Goal: Information Seeking & Learning: Learn about a topic

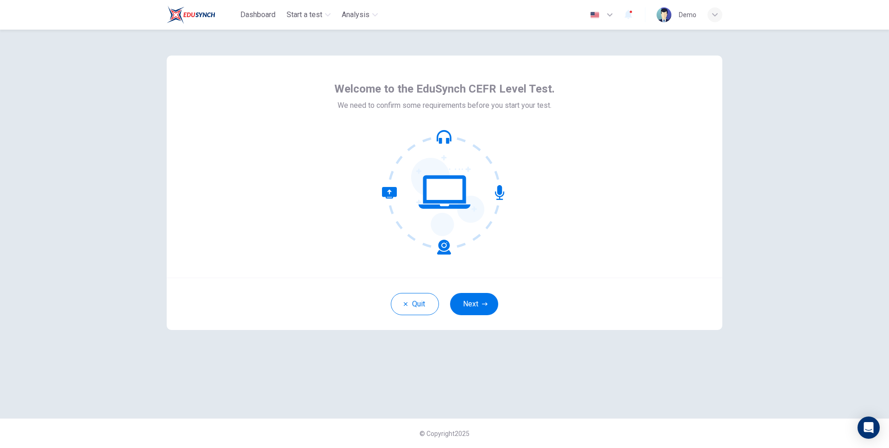
click at [474, 302] on button "Next" at bounding box center [474, 304] width 48 height 22
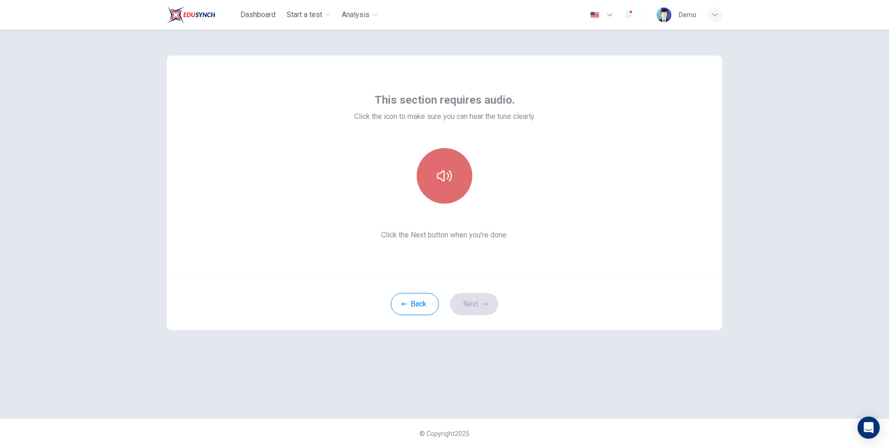
click at [448, 178] on icon "button" at bounding box center [444, 175] width 15 height 15
click at [471, 307] on button "Next" at bounding box center [474, 304] width 48 height 22
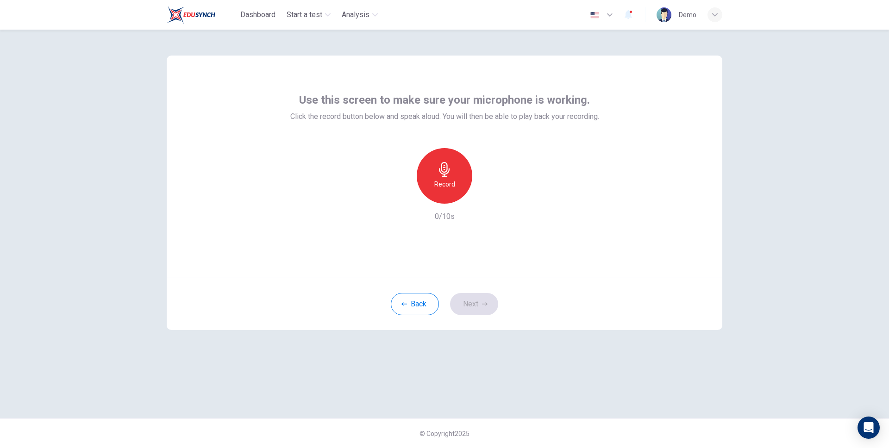
click at [456, 176] on div "Record" at bounding box center [445, 176] width 56 height 56
click at [456, 177] on div "Stop" at bounding box center [445, 176] width 56 height 56
click at [475, 302] on button "Next" at bounding box center [474, 304] width 48 height 22
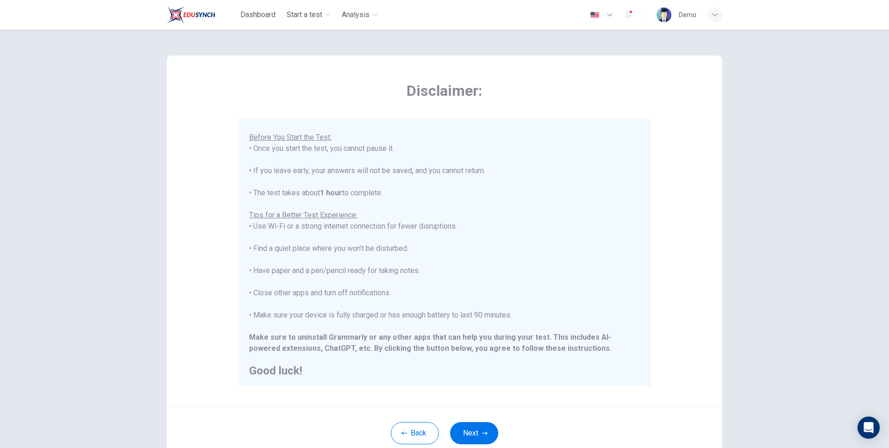
scroll to position [88, 0]
click at [466, 426] on button "Next" at bounding box center [474, 433] width 48 height 22
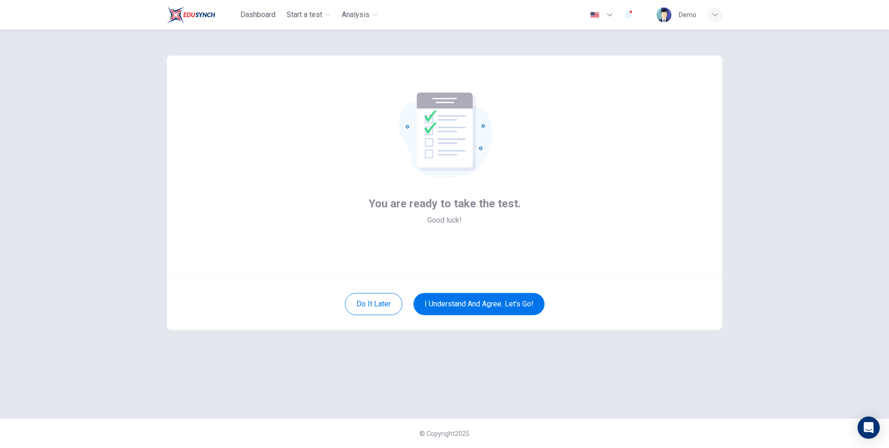
click at [484, 290] on div "Do it later I understand and agree. Let’s go!" at bounding box center [444, 304] width 555 height 52
click at [478, 318] on div "Do it later I understand and agree. Let’s go!" at bounding box center [444, 304] width 555 height 52
click at [488, 305] on button "I understand and agree. Let’s go!" at bounding box center [478, 304] width 131 height 22
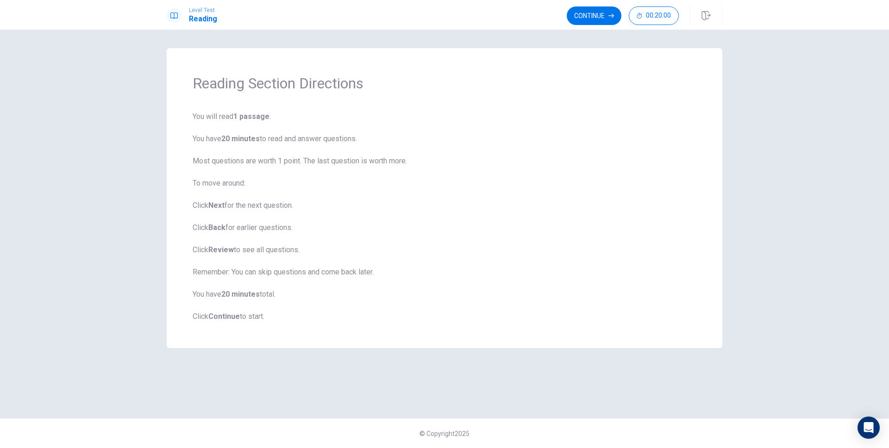
click at [604, 16] on button "Continue" at bounding box center [594, 15] width 55 height 19
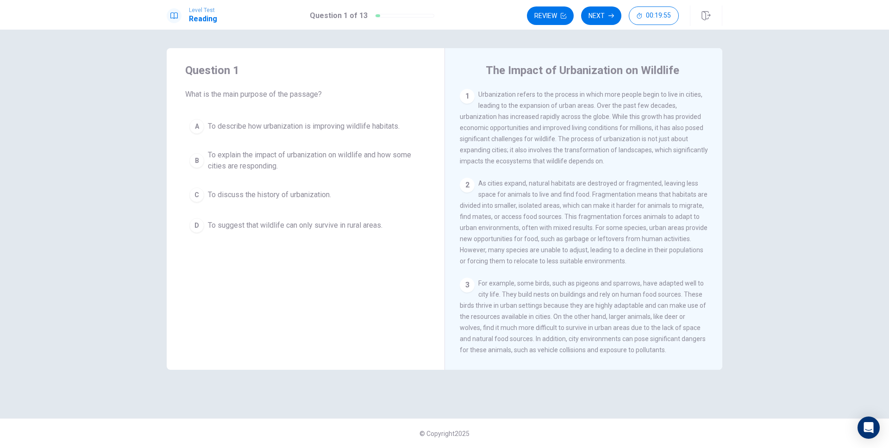
click at [247, 172] on button "B To explain the impact of urbanization on wildlife and how some cities are res…" at bounding box center [305, 160] width 241 height 31
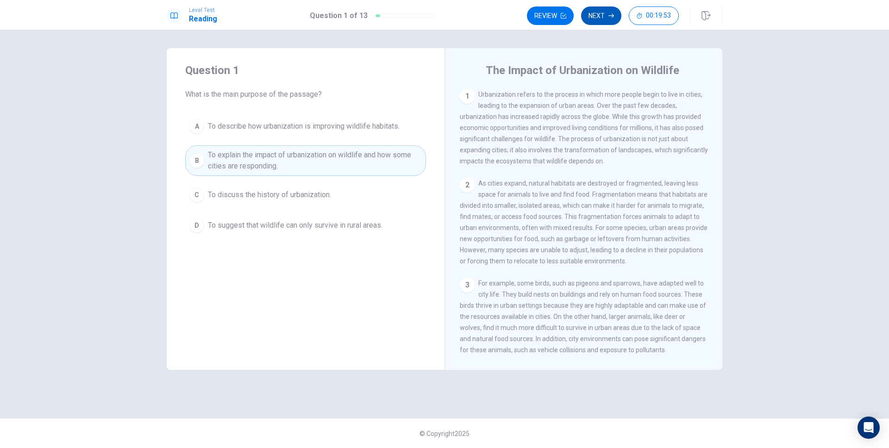
click at [602, 20] on button "Next" at bounding box center [601, 15] width 40 height 19
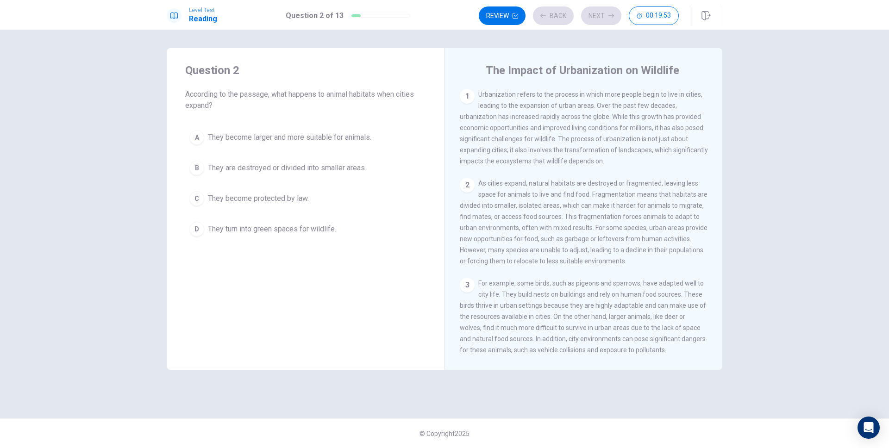
click at [351, 170] on span "They are destroyed or divided into smaller areas." at bounding box center [287, 167] width 158 height 11
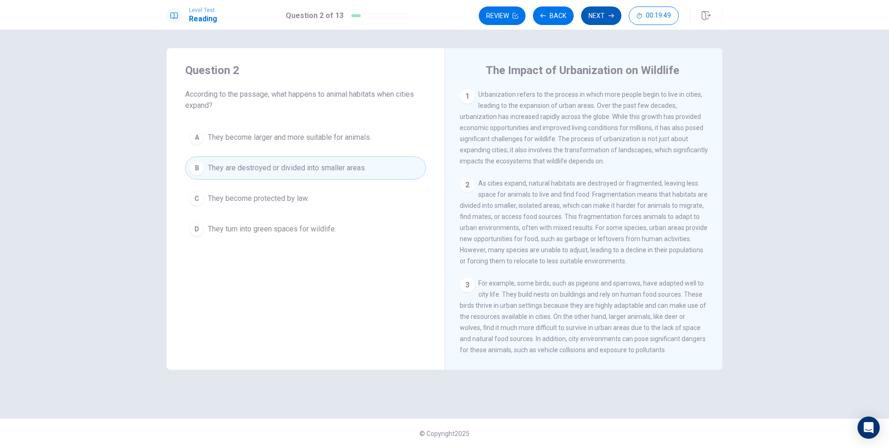
click at [605, 16] on button "Next" at bounding box center [601, 15] width 40 height 19
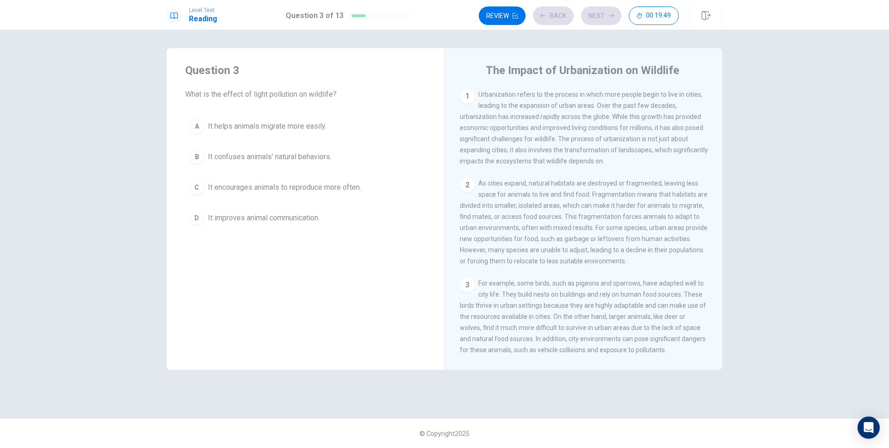
click at [305, 168] on div "A It helps animals migrate more easily. B It confuses animals' natural behavior…" at bounding box center [305, 172] width 241 height 115
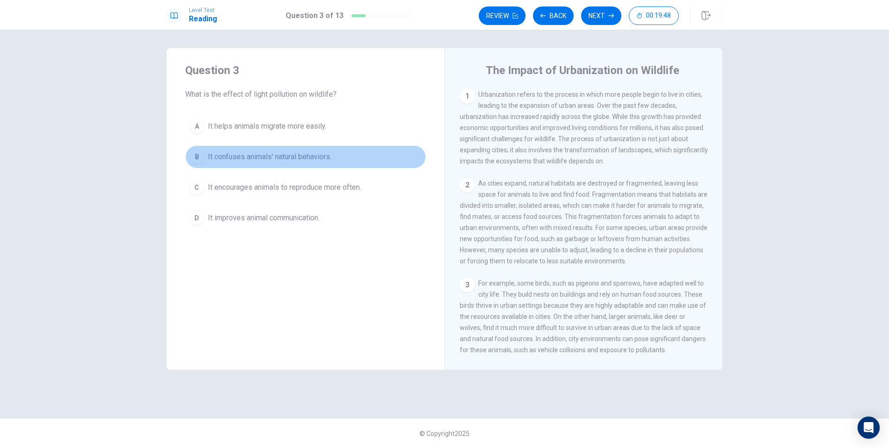
click at [310, 164] on button "B It confuses animals' natural behaviors." at bounding box center [305, 156] width 241 height 23
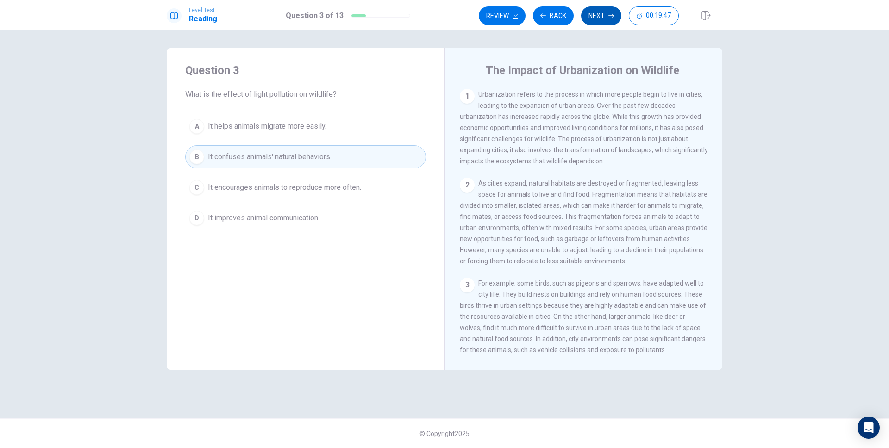
click at [610, 11] on button "Next" at bounding box center [601, 15] width 40 height 19
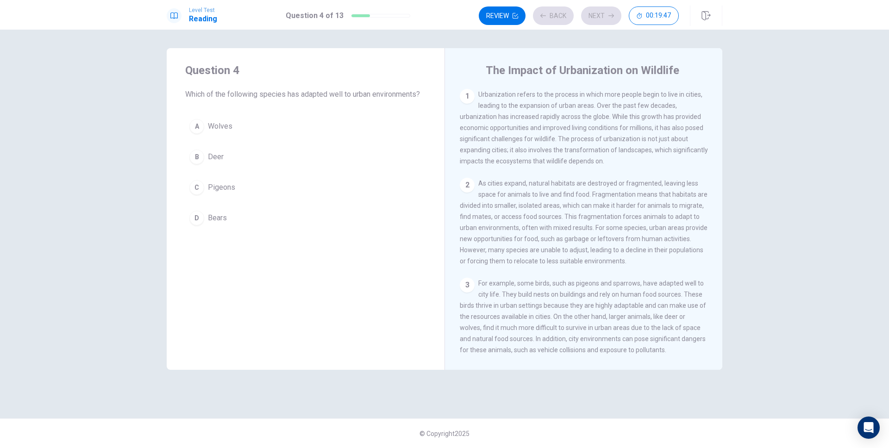
click at [317, 144] on div "A Wolves B Deer C Pigeons D Bears" at bounding box center [305, 172] width 241 height 115
click at [367, 132] on button "A Wolves" at bounding box center [305, 126] width 241 height 23
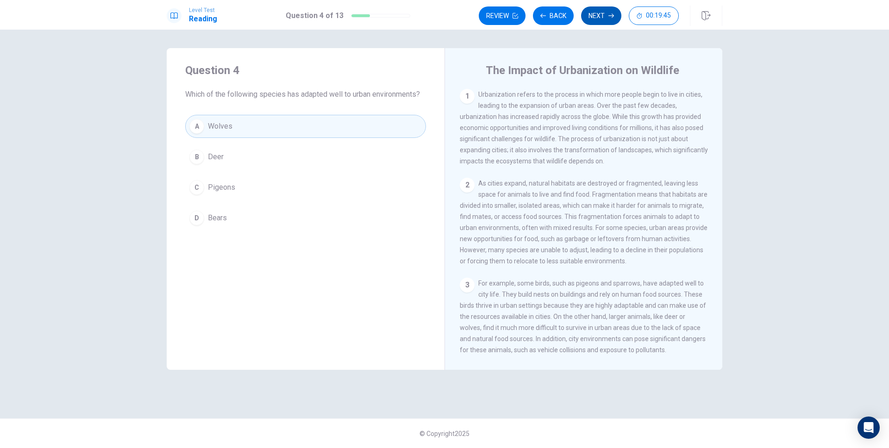
click at [598, 22] on button "Next" at bounding box center [601, 15] width 40 height 19
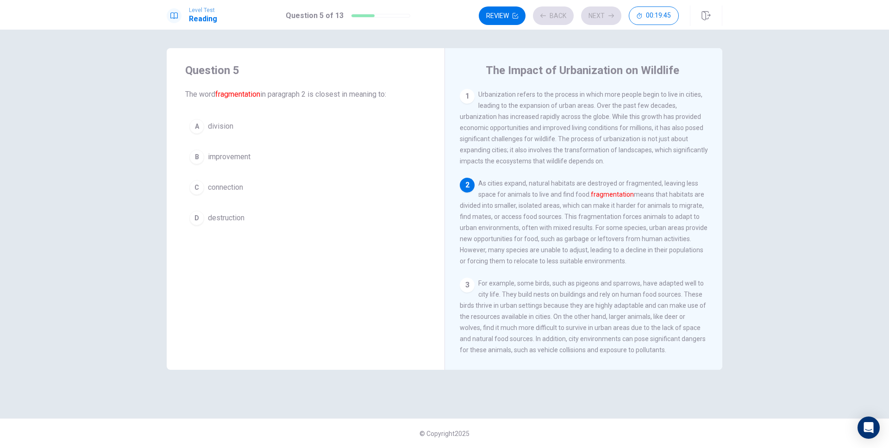
scroll to position [4, 0]
click at [289, 190] on button "C connection" at bounding box center [305, 187] width 241 height 23
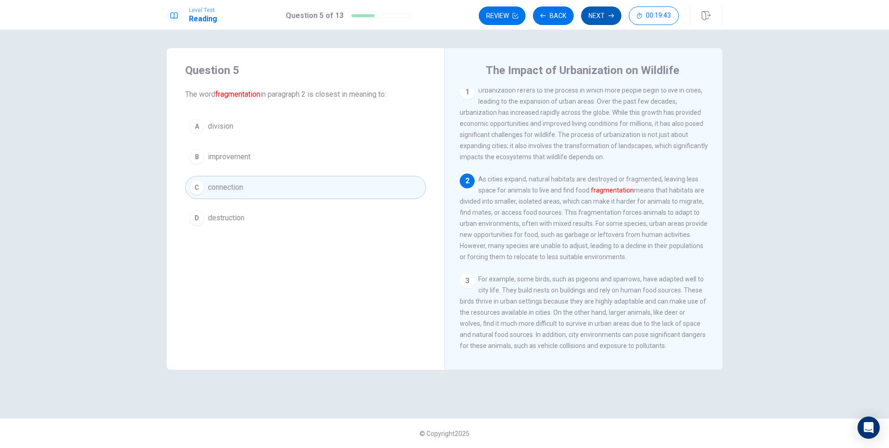
click at [617, 15] on button "Next" at bounding box center [601, 15] width 40 height 19
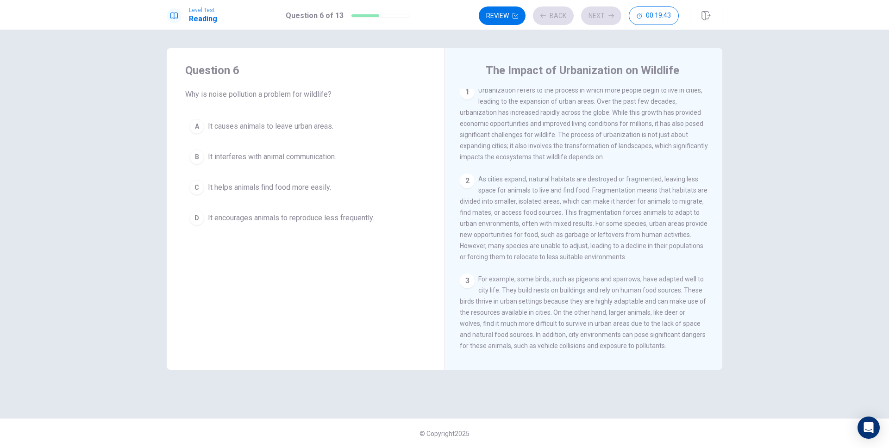
click at [376, 131] on button "A It causes animals to leave urban areas." at bounding box center [305, 126] width 241 height 23
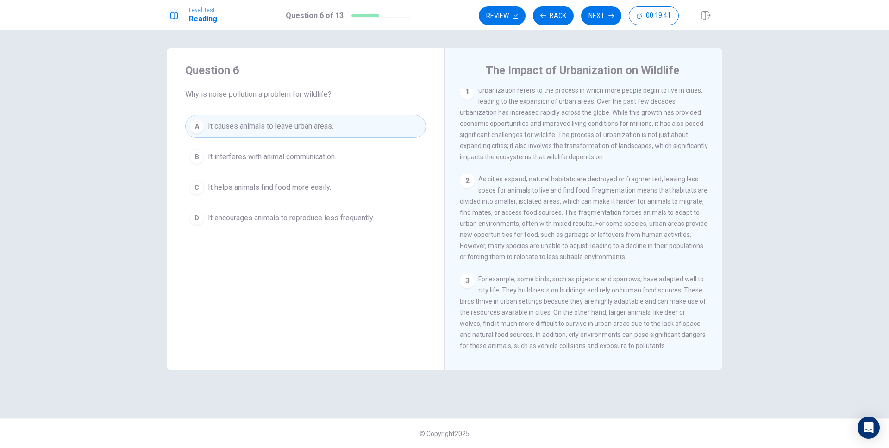
scroll to position [0, 0]
click at [594, 16] on button "Next" at bounding box center [601, 15] width 40 height 19
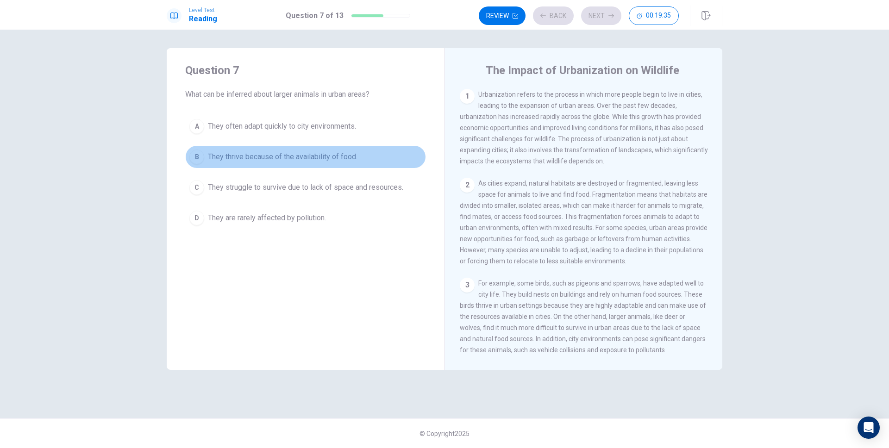
click at [302, 149] on button "B They thrive because of the availability of food." at bounding box center [305, 156] width 241 height 23
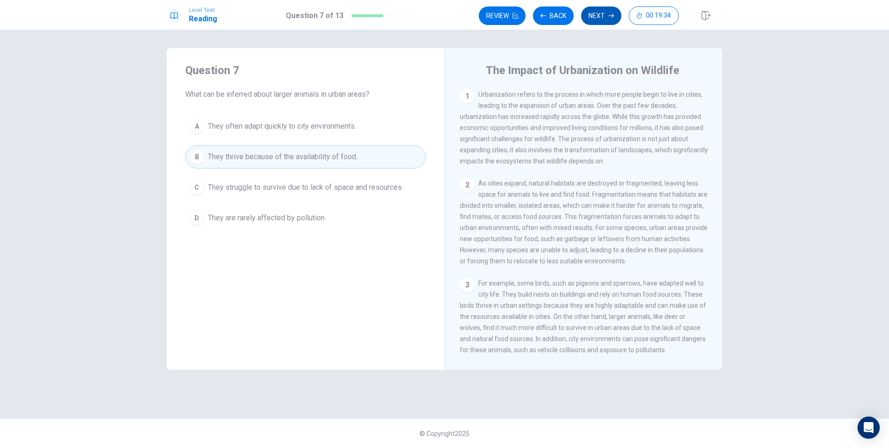
click at [603, 17] on button "Next" at bounding box center [601, 15] width 40 height 19
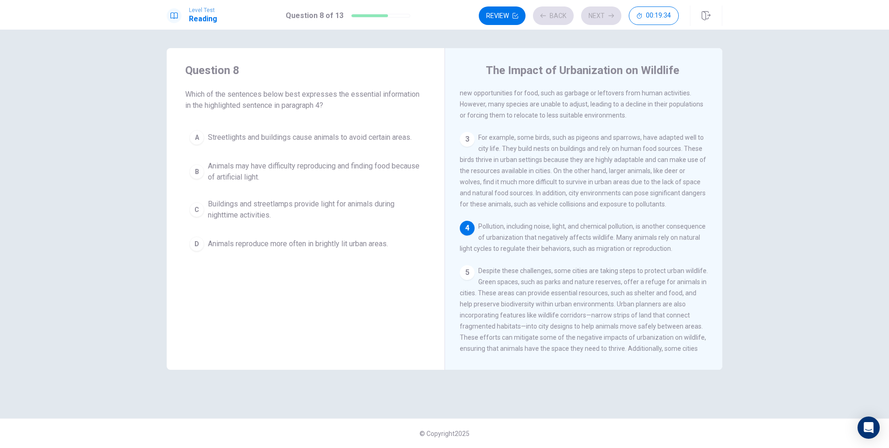
scroll to position [149, 0]
click at [326, 174] on span "Animals may have difficulty reproducing and finding food because of artificial …" at bounding box center [315, 172] width 214 height 22
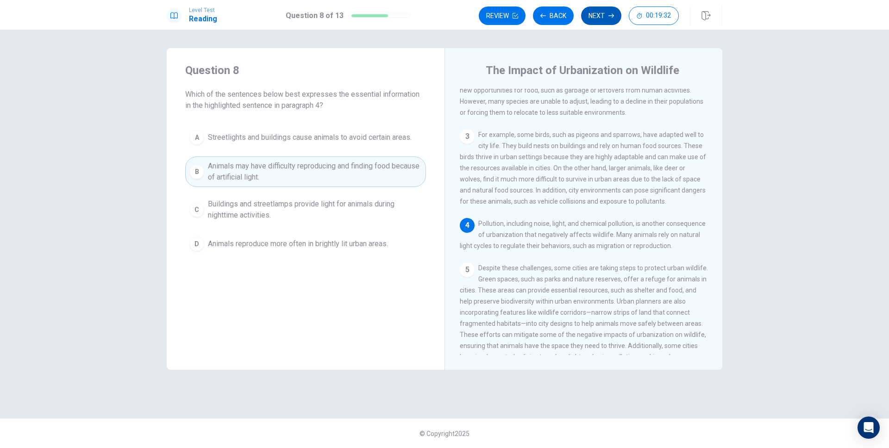
click at [603, 19] on button "Next" at bounding box center [601, 15] width 40 height 19
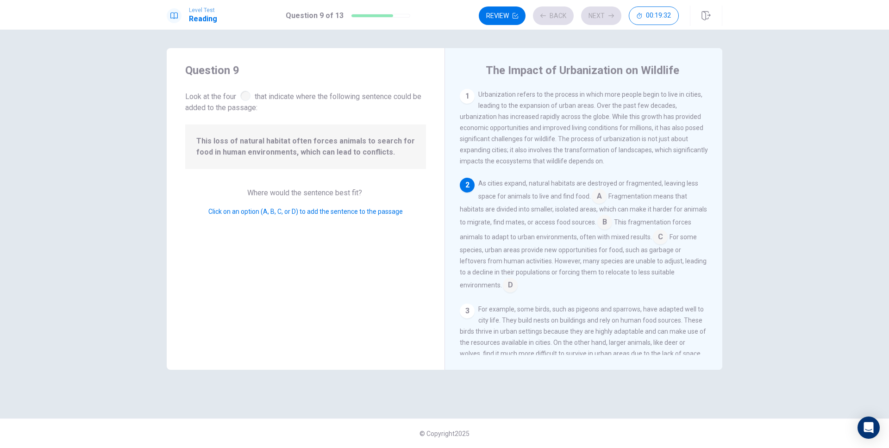
scroll to position [30, 0]
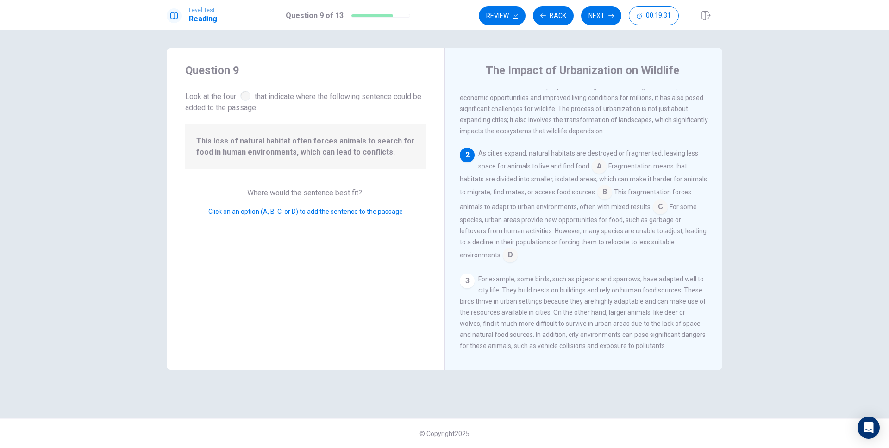
click at [592, 171] on input at bounding box center [599, 167] width 15 height 15
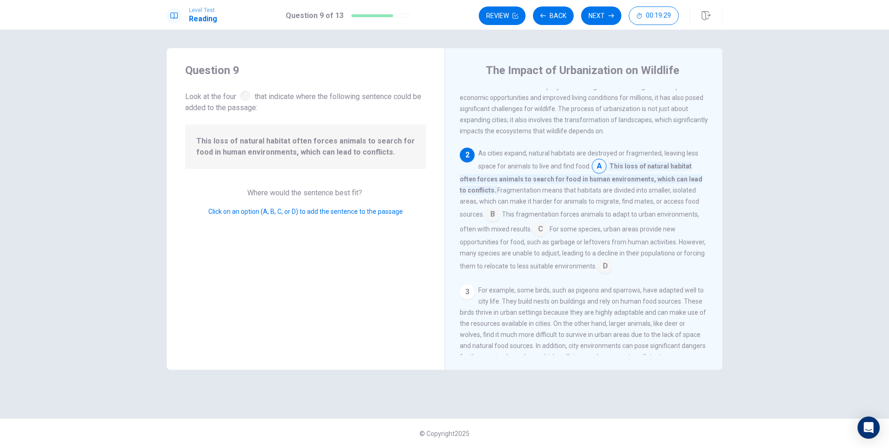
click at [536, 229] on input at bounding box center [540, 230] width 15 height 15
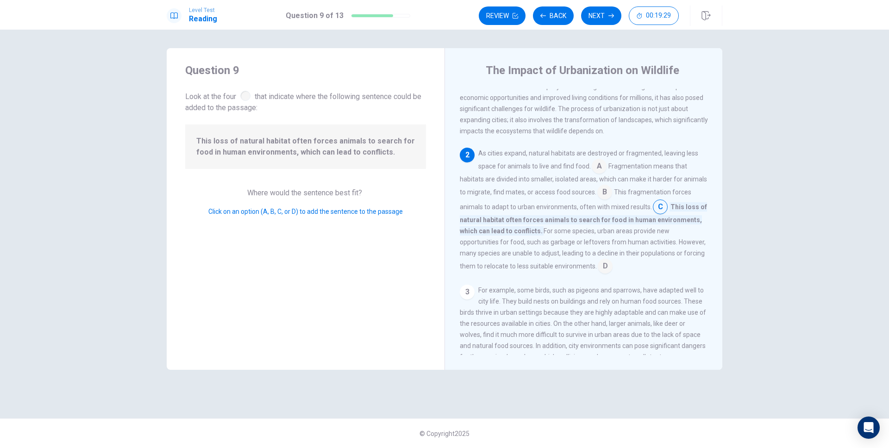
click at [612, 270] on input at bounding box center [605, 267] width 15 height 15
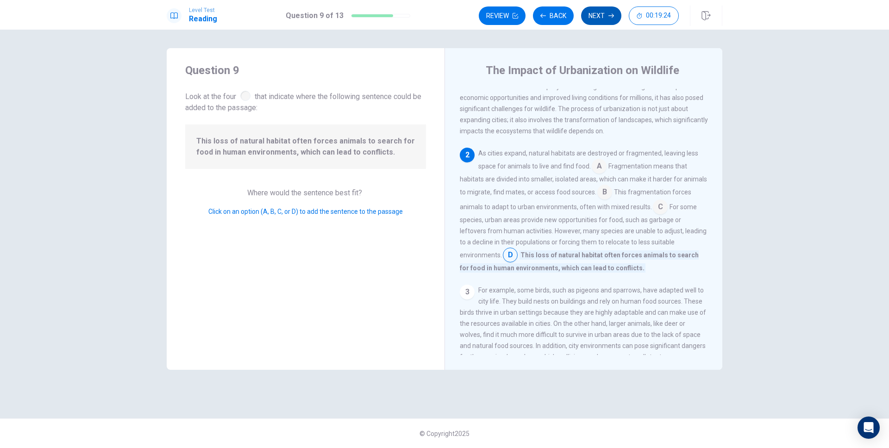
click at [595, 22] on button "Next" at bounding box center [601, 15] width 40 height 19
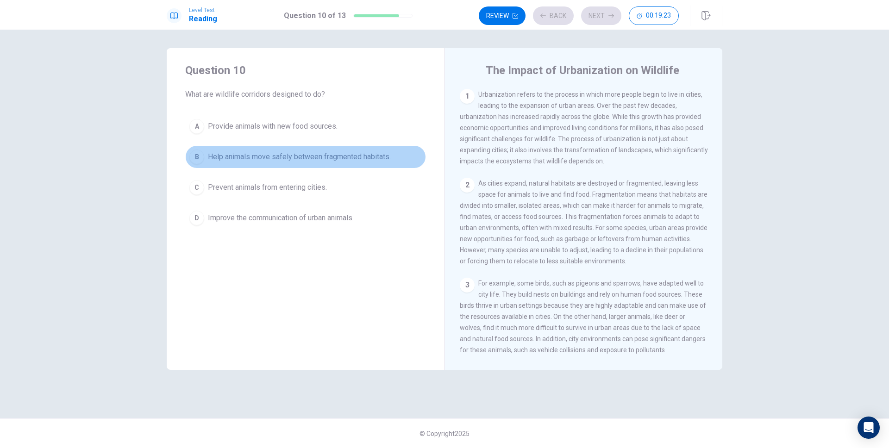
click at [338, 156] on span "Help animals move safely between fragmented habitats." at bounding box center [299, 156] width 183 height 11
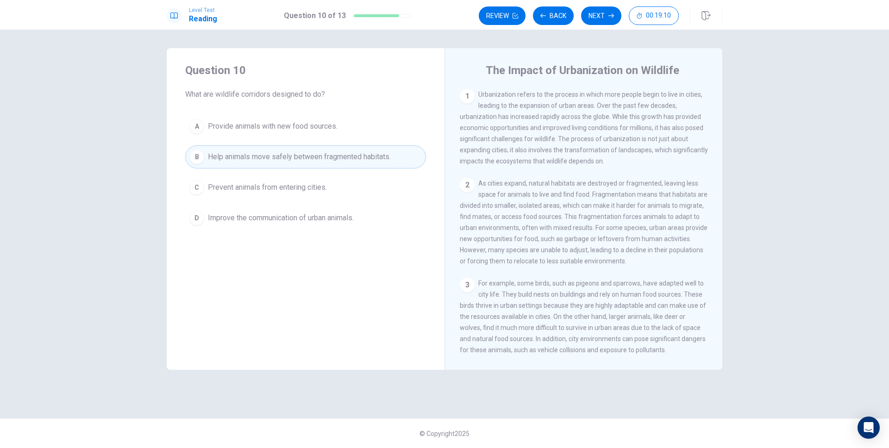
click at [607, 18] on button "Next" at bounding box center [601, 15] width 40 height 19
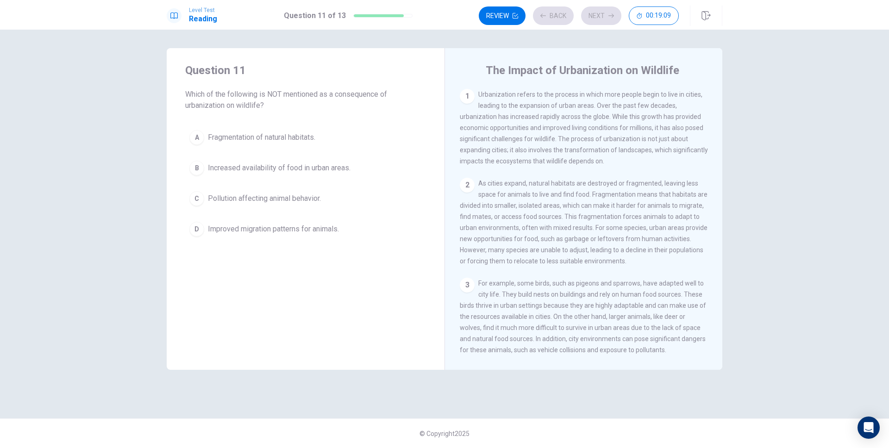
click at [327, 137] on button "A Fragmentation of natural habitats." at bounding box center [305, 137] width 241 height 23
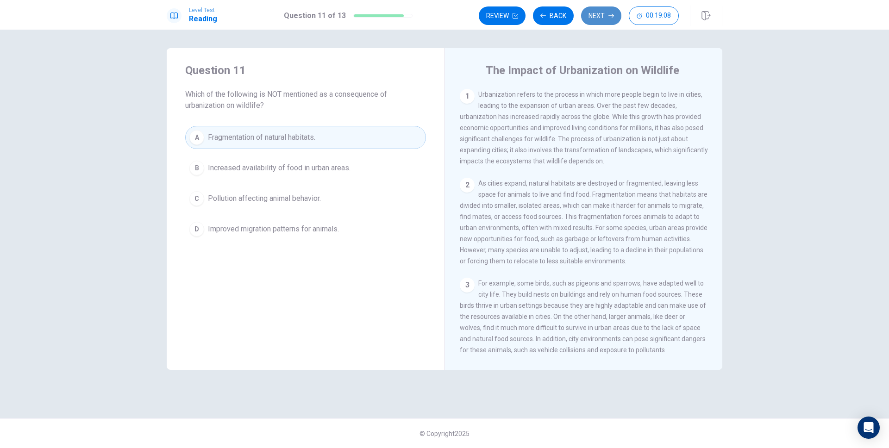
click at [600, 19] on button "Next" at bounding box center [601, 15] width 40 height 19
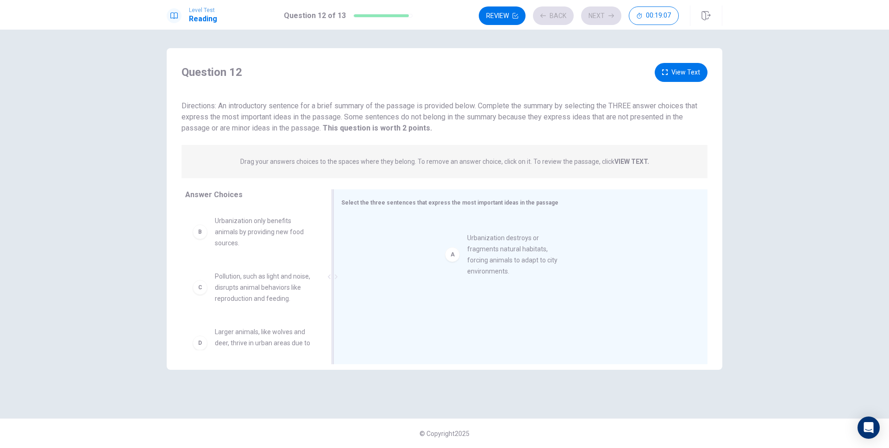
drag, startPoint x: 255, startPoint y: 233, endPoint x: 510, endPoint y: 250, distance: 254.7
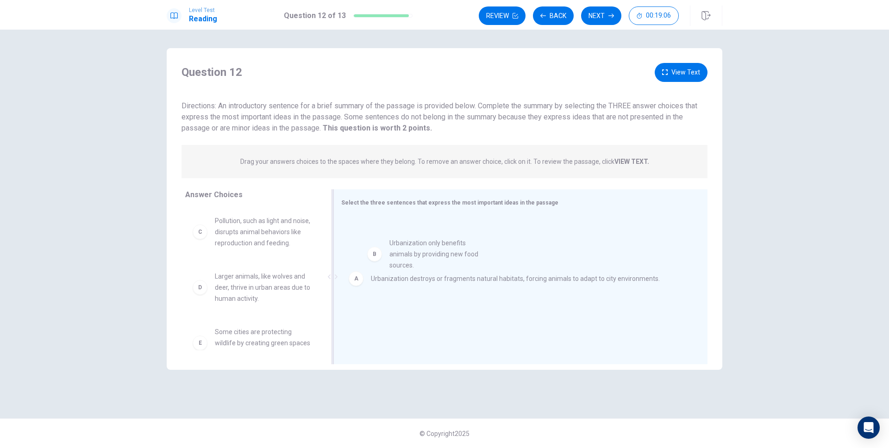
drag, startPoint x: 263, startPoint y: 230, endPoint x: 455, endPoint y: 251, distance: 192.7
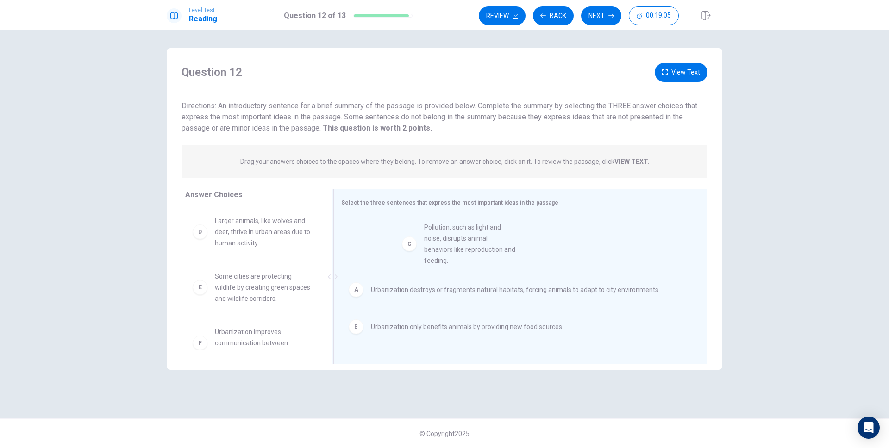
drag, startPoint x: 239, startPoint y: 234, endPoint x: 458, endPoint y: 243, distance: 219.1
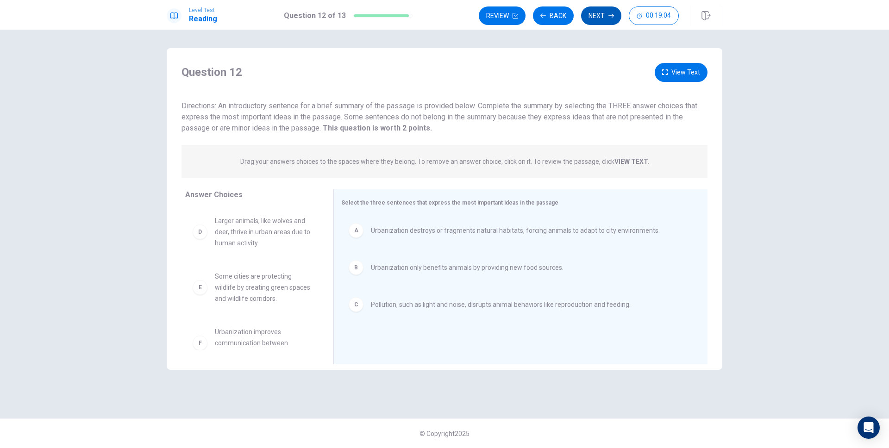
click at [600, 17] on button "Next" at bounding box center [601, 15] width 40 height 19
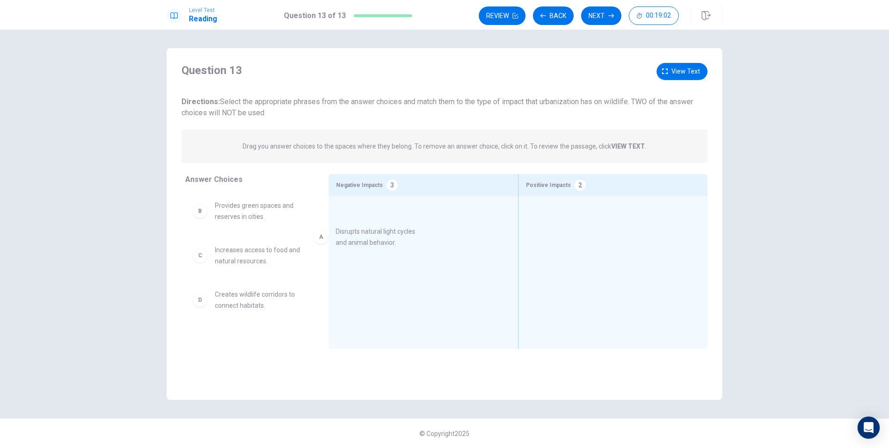
drag, startPoint x: 275, startPoint y: 209, endPoint x: 396, endPoint y: 236, distance: 124.3
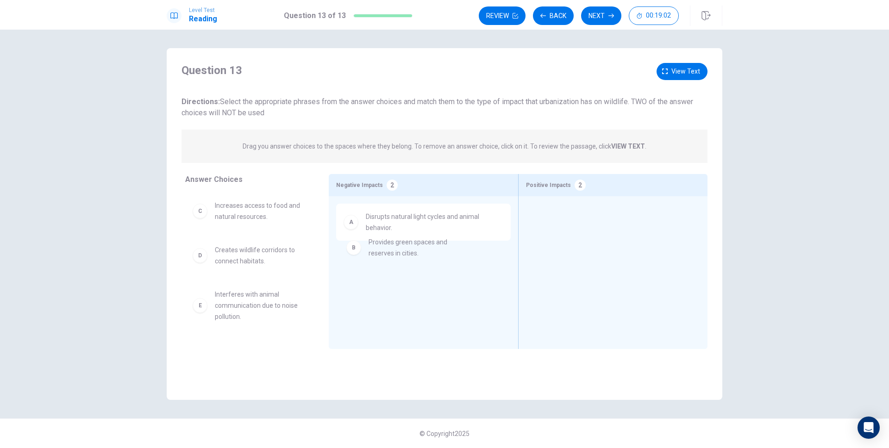
drag, startPoint x: 250, startPoint y: 202, endPoint x: 373, endPoint y: 240, distance: 128.4
drag, startPoint x: 248, startPoint y: 218, endPoint x: 411, endPoint y: 263, distance: 168.7
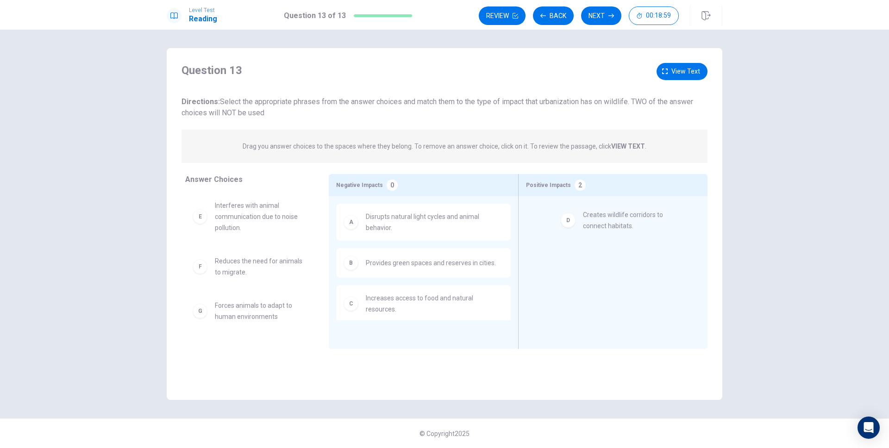
drag, startPoint x: 250, startPoint y: 215, endPoint x: 595, endPoint y: 219, distance: 345.3
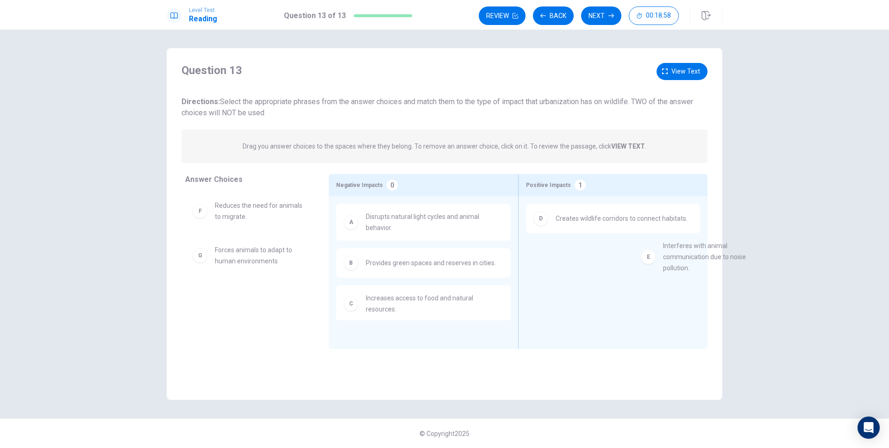
drag, startPoint x: 196, startPoint y: 215, endPoint x: 650, endPoint y: 255, distance: 455.4
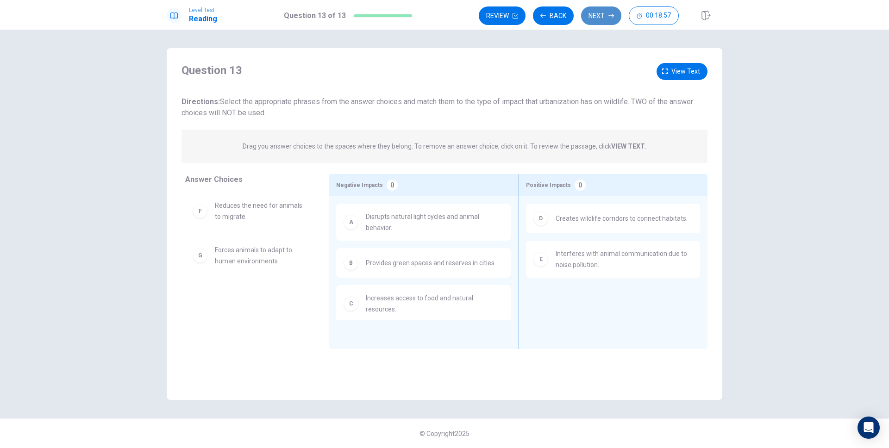
click at [605, 22] on button "Next" at bounding box center [601, 15] width 40 height 19
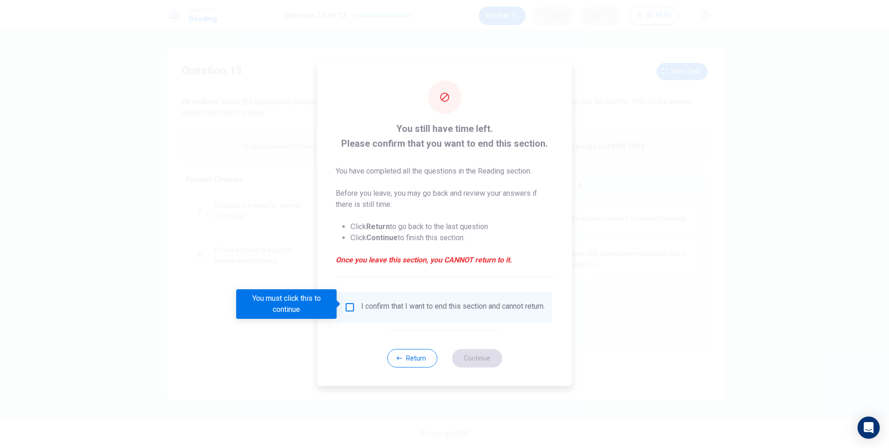
click at [345, 302] on input "You must click this to continue" at bounding box center [349, 307] width 11 height 11
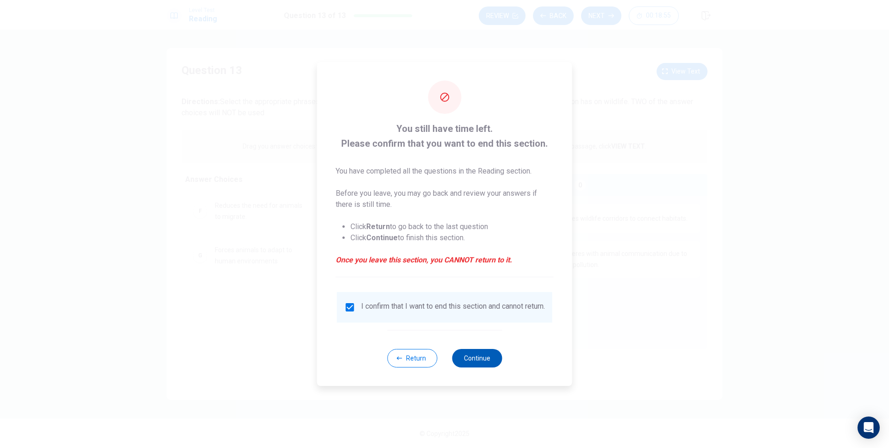
click at [455, 354] on button "Continue" at bounding box center [477, 358] width 50 height 19
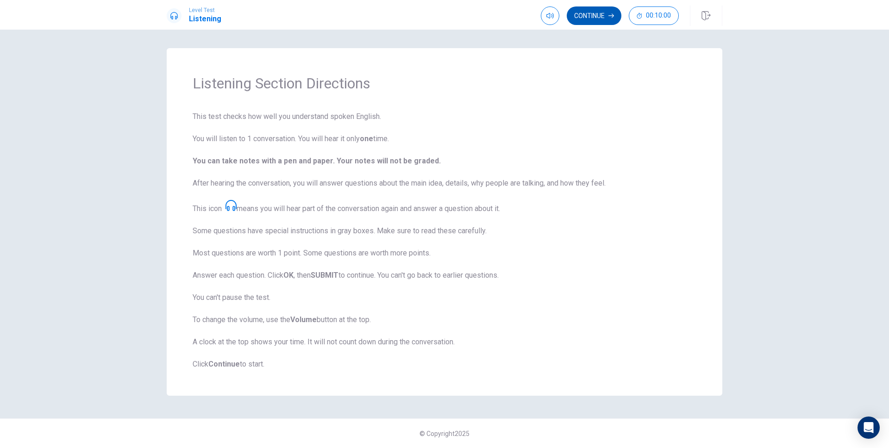
click at [599, 12] on button "Continue" at bounding box center [594, 15] width 55 height 19
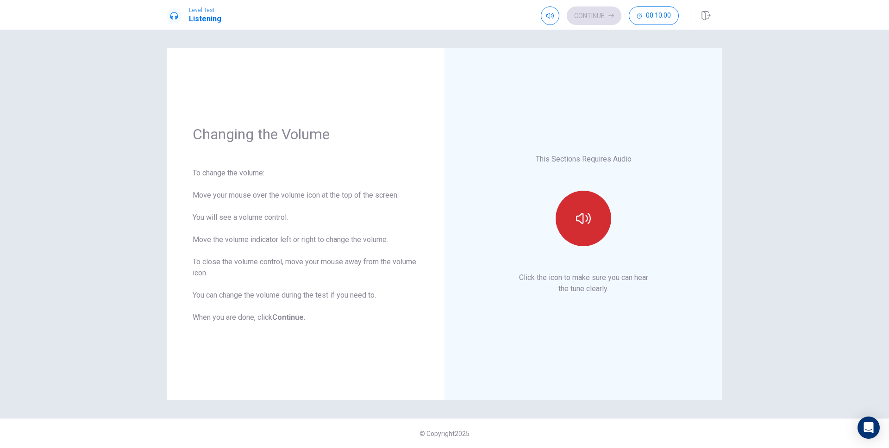
click at [591, 208] on button "button" at bounding box center [583, 219] width 56 height 56
click at [596, 18] on button "Continue" at bounding box center [594, 15] width 55 height 19
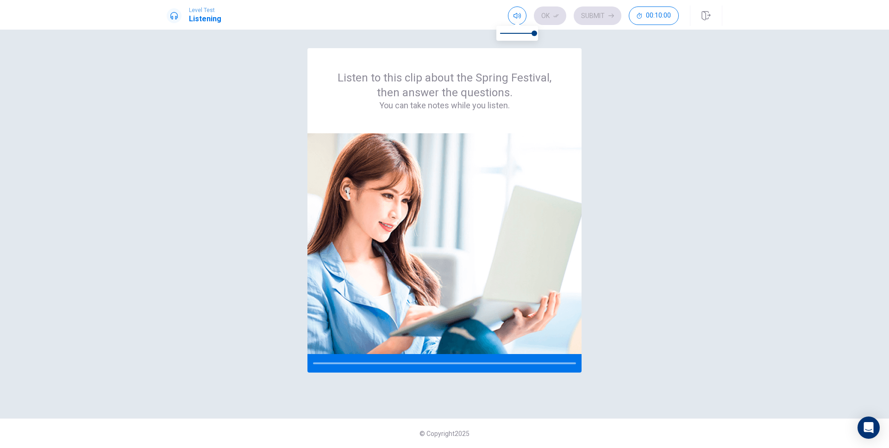
type input "0"
drag, startPoint x: 533, startPoint y: 35, endPoint x: 434, endPoint y: 35, distance: 99.0
click at [434, 35] on body "Level Test Listening Ok Submit 00:10:00 00:10:00 Ok Submit Listen to this clip …" at bounding box center [444, 224] width 889 height 448
click at [595, 88] on div "Listen to this clip about the Spring Festival, then answer the questions. You c…" at bounding box center [444, 224] width 555 height 352
click at [689, 132] on div "Listen to this clip about the Spring Festival, then answer the questions. You c…" at bounding box center [444, 224] width 555 height 352
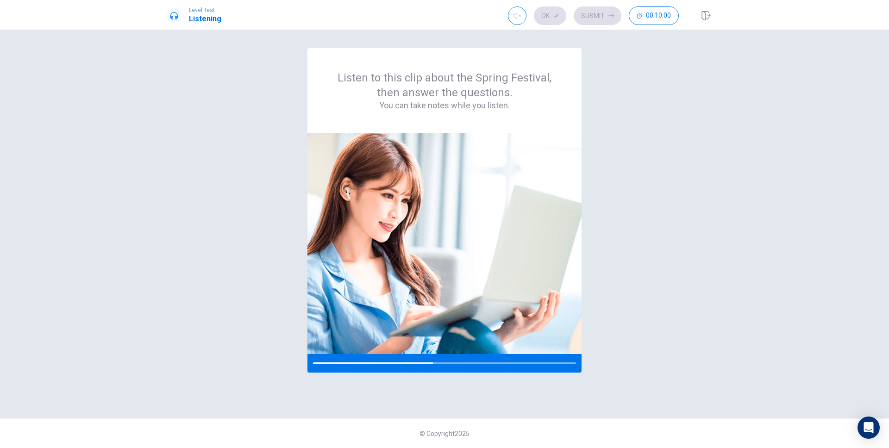
click at [710, 113] on div "Listen to this clip about the Spring Festival, then answer the questions. You c…" at bounding box center [444, 224] width 555 height 352
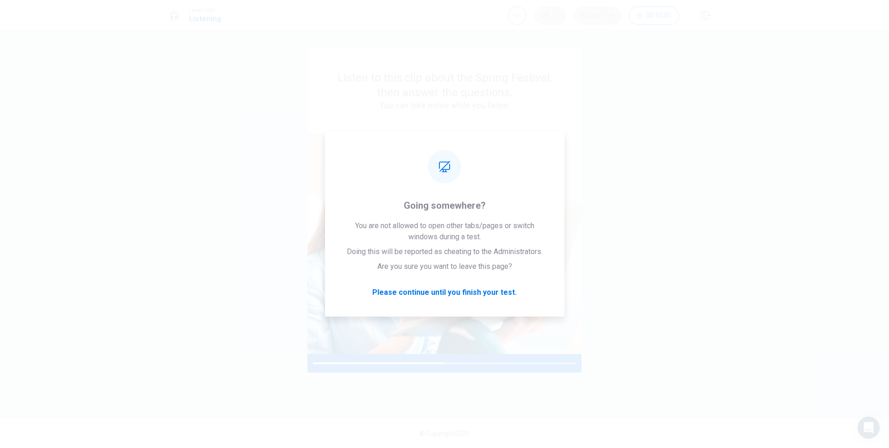
click at [744, 270] on div "Listen to this clip about the Spring Festival, then answer the questions. You c…" at bounding box center [444, 239] width 889 height 418
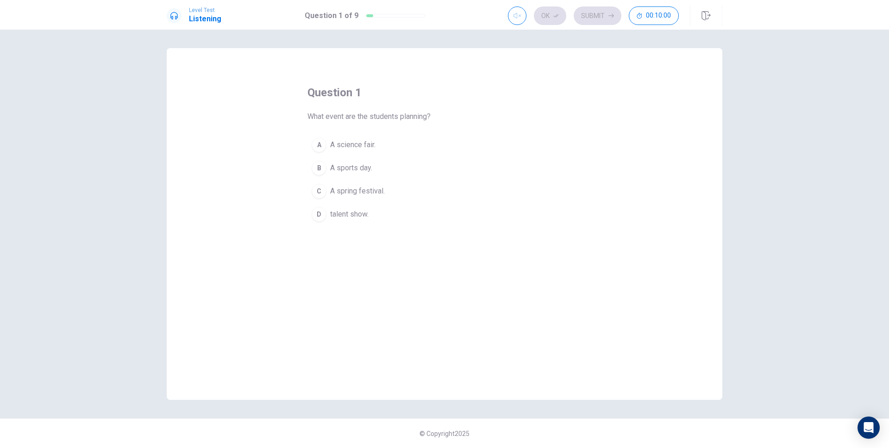
click at [742, 104] on div "question 1 What event are the students planning? A A science fair. B A sports d…" at bounding box center [444, 239] width 889 height 418
